Goal: Transaction & Acquisition: Book appointment/travel/reservation

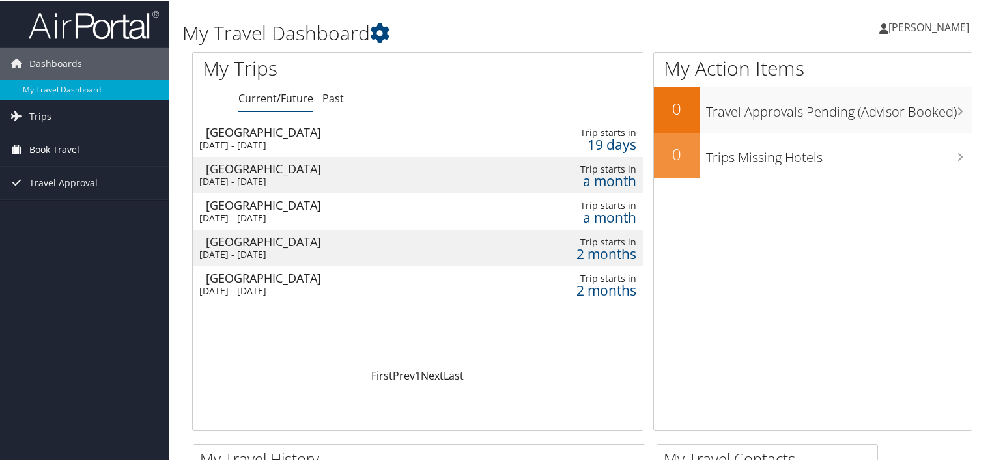
click at [33, 149] on span "Book Travel" at bounding box center [54, 148] width 50 height 33
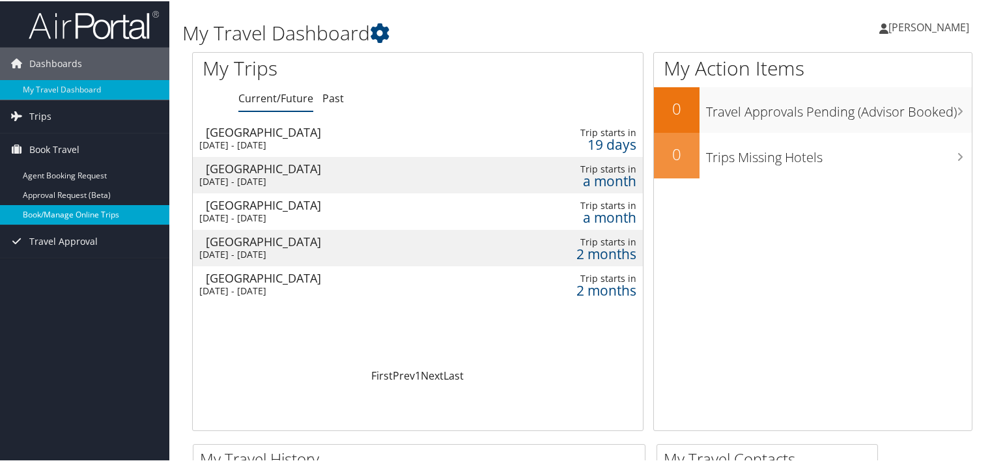
click at [66, 214] on link "Book/Manage Online Trips" at bounding box center [84, 214] width 169 height 20
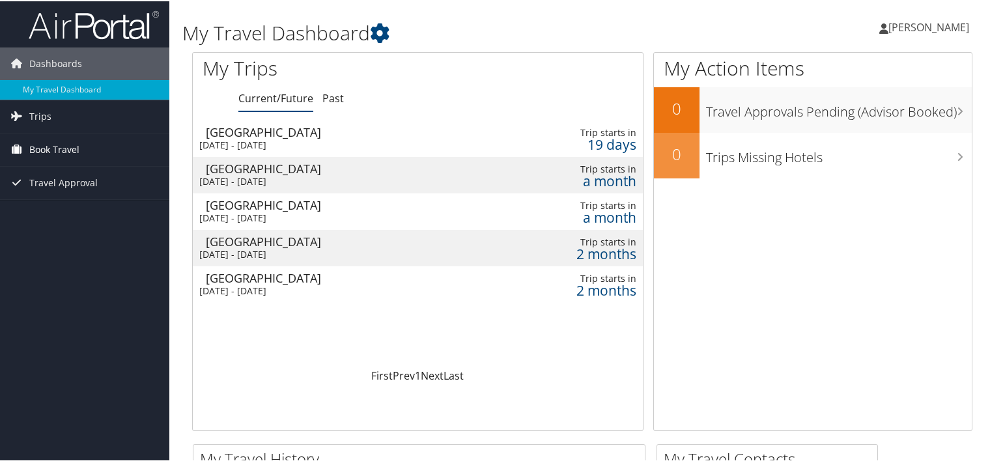
click at [55, 148] on span "Book Travel" at bounding box center [54, 148] width 50 height 33
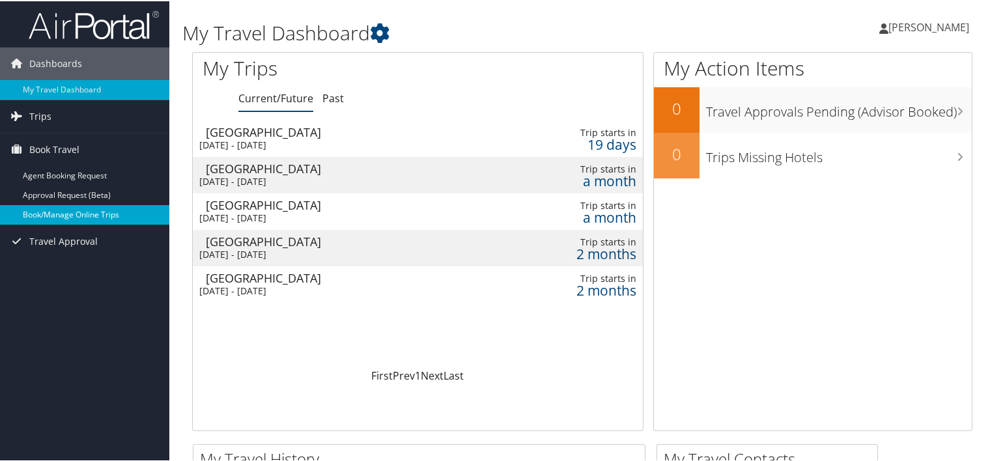
click at [75, 210] on link "Book/Manage Online Trips" at bounding box center [84, 214] width 169 height 20
